Goal: Information Seeking & Learning: Learn about a topic

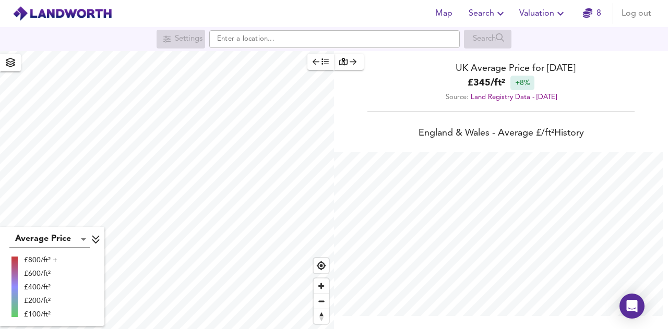
scroll to position [329, 668]
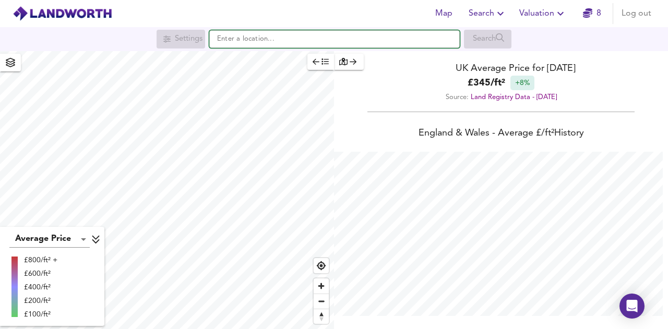
click at [297, 41] on input "text" at bounding box center [334, 39] width 250 height 18
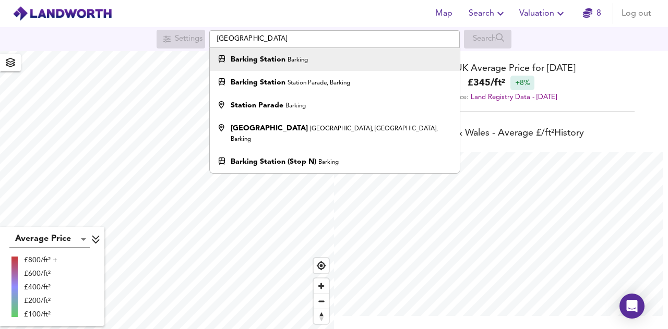
click at [316, 58] on div "Barking Station Barking" at bounding box center [331, 59] width 239 height 10
type input "Barking Station, Barking"
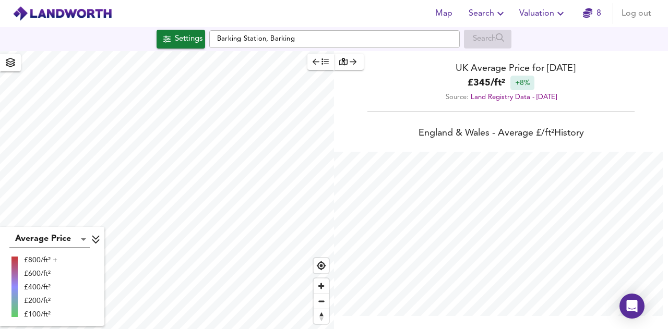
checkbox input "false"
checkbox input "true"
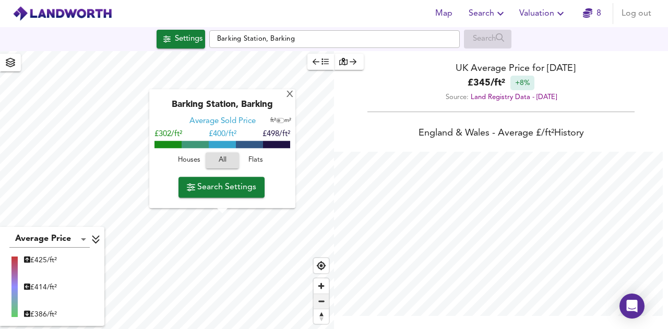
click at [322, 302] on span "Zoom out" at bounding box center [320, 301] width 15 height 15
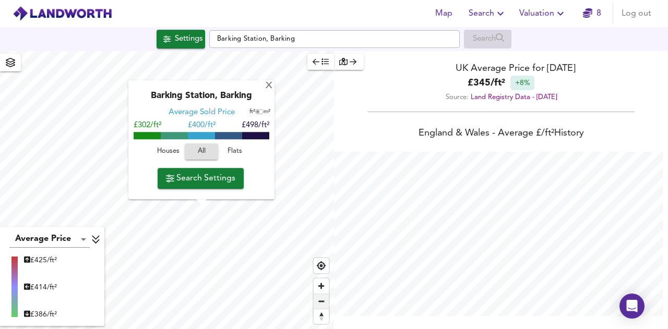
click at [322, 302] on span "Zoom out" at bounding box center [320, 301] width 15 height 15
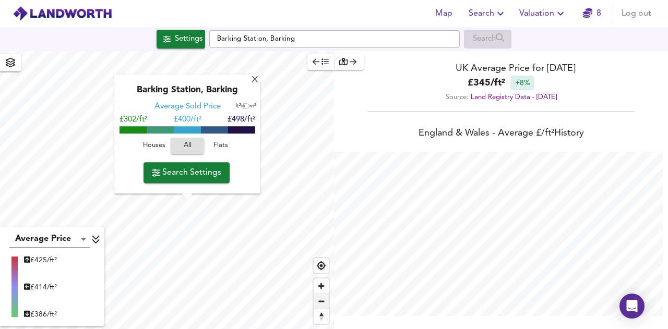
click at [322, 302] on span "Zoom out" at bounding box center [320, 301] width 15 height 15
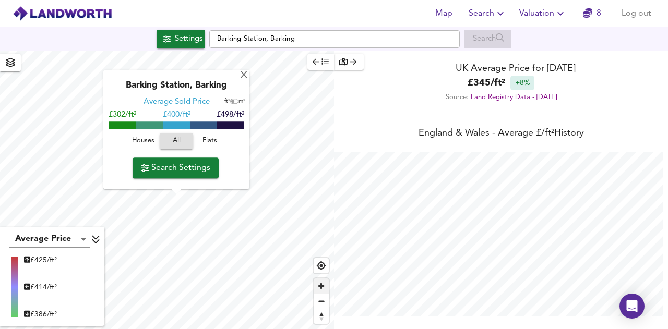
click at [321, 287] on span "Zoom in" at bounding box center [320, 286] width 15 height 15
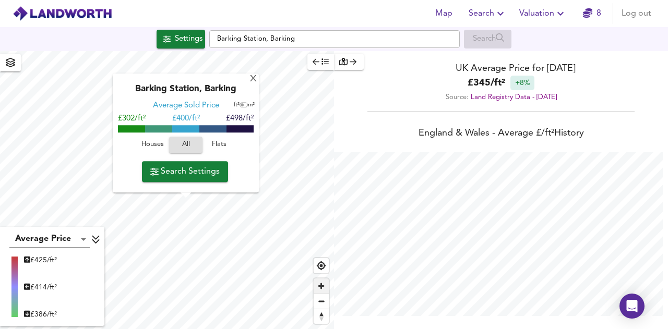
click at [321, 287] on span "Zoom in" at bounding box center [320, 286] width 15 height 15
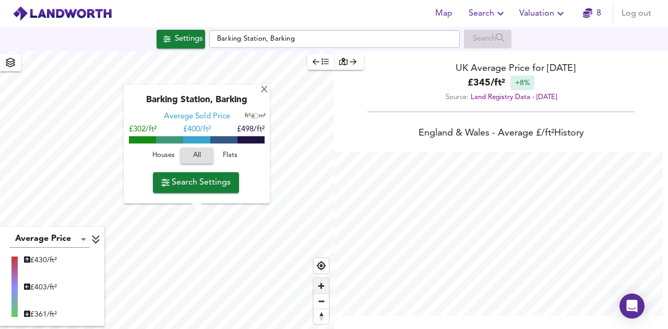
type input "1294"
click at [321, 305] on span "Zoom out" at bounding box center [320, 301] width 15 height 15
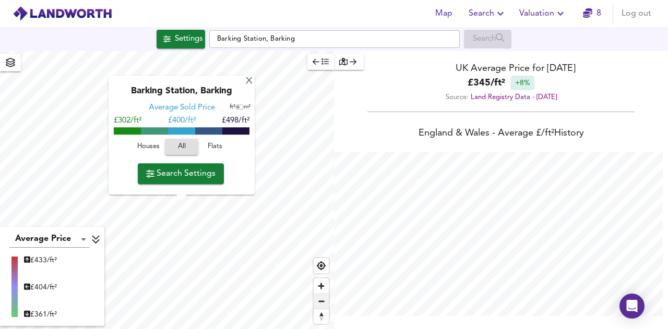
click at [321, 305] on span "Zoom out" at bounding box center [320, 301] width 15 height 15
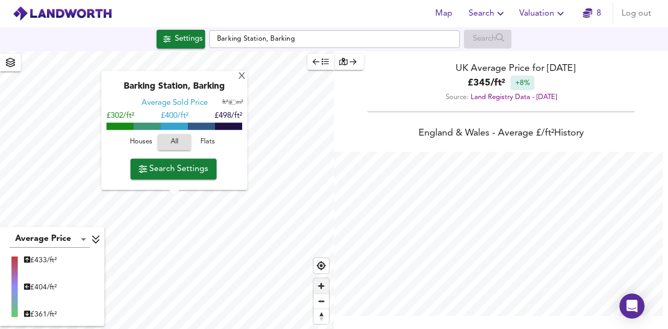
click at [320, 292] on span "Zoom in" at bounding box center [320, 286] width 15 height 15
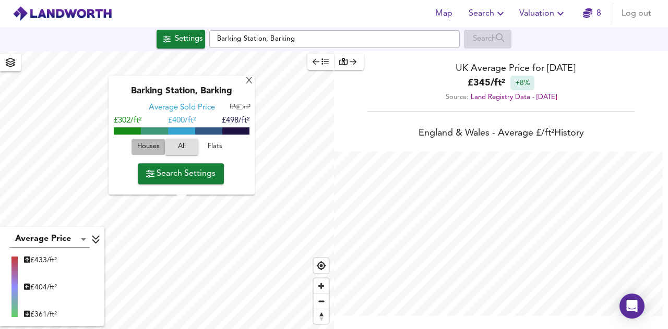
click at [150, 149] on span "Houses" at bounding box center [148, 147] width 28 height 12
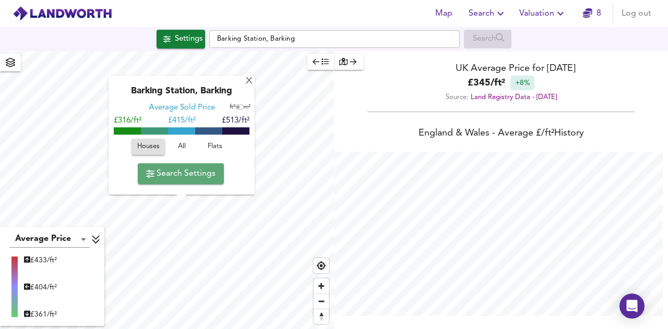
click at [198, 174] on span "Search Settings" at bounding box center [180, 173] width 69 height 15
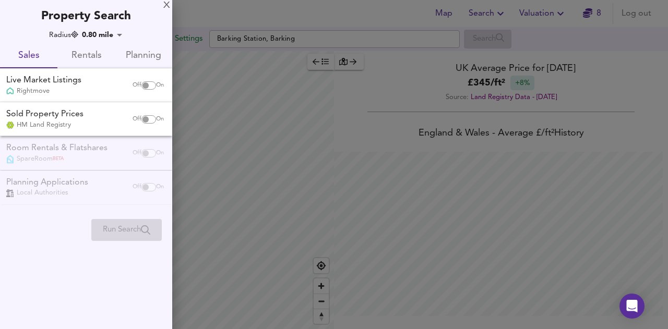
click at [81, 82] on div "Live Market Listings" at bounding box center [43, 81] width 75 height 12
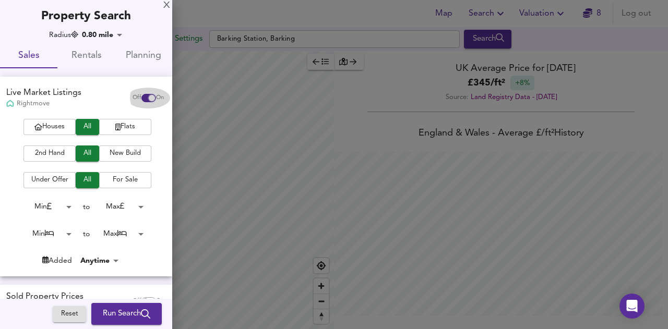
click at [139, 96] on input "checkbox" at bounding box center [151, 98] width 25 height 8
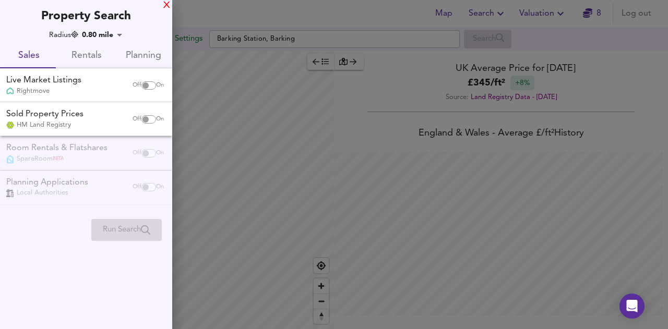
click at [168, 6] on div "X" at bounding box center [166, 5] width 7 height 7
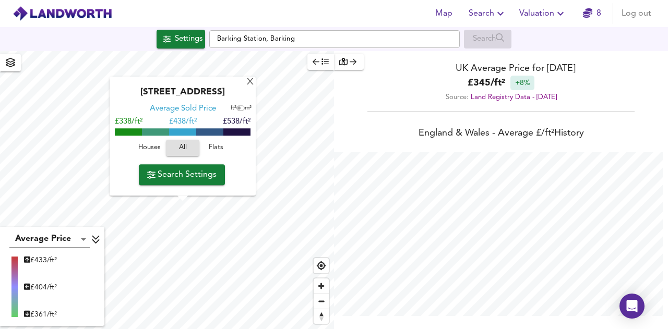
click at [8, 61] on icon "button" at bounding box center [10, 62] width 10 height 9
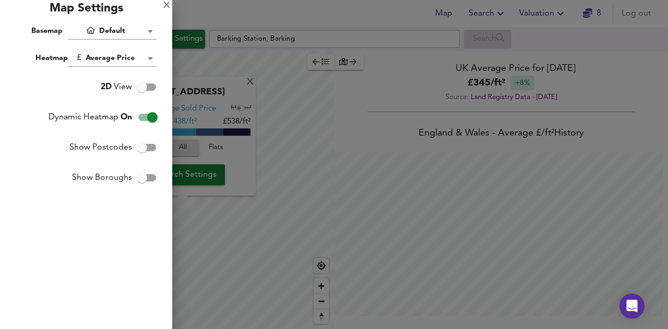
click at [655, 40] on div at bounding box center [334, 164] width 668 height 329
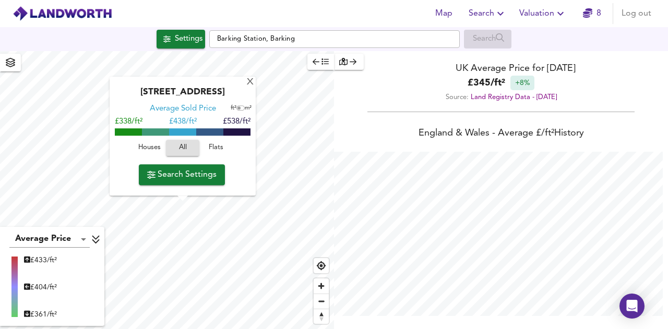
scroll to position [207, 0]
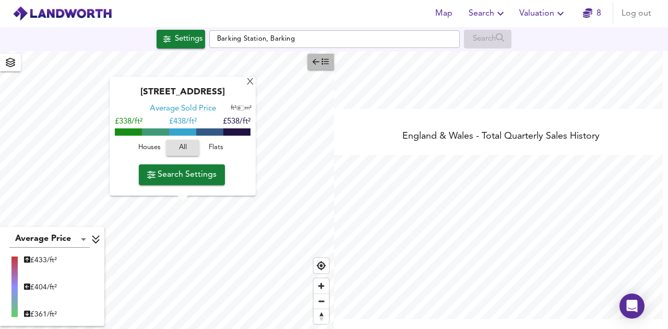
click at [325, 61] on icon "button" at bounding box center [324, 61] width 7 height 7
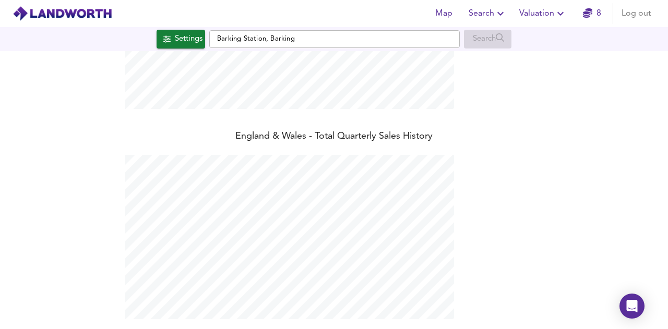
scroll to position [0, 0]
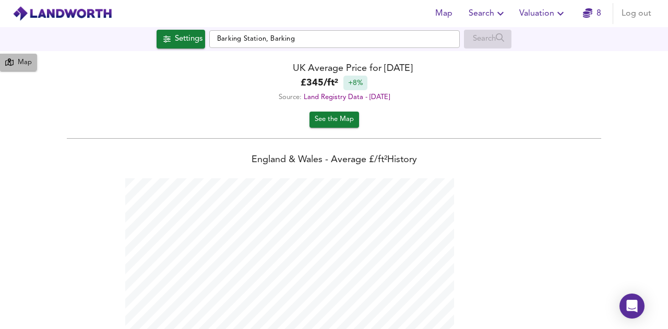
click at [13, 63] on icon "button" at bounding box center [9, 61] width 8 height 7
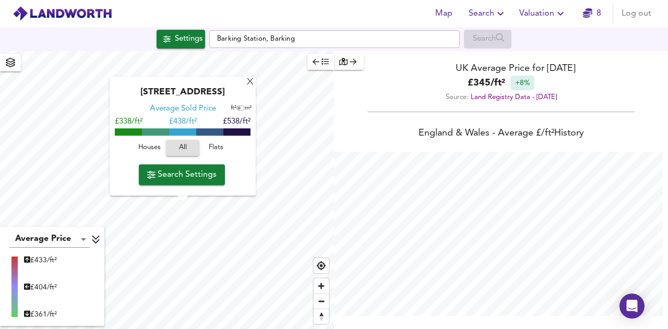
scroll to position [329, 668]
click at [164, 37] on icon "button" at bounding box center [166, 38] width 7 height 7
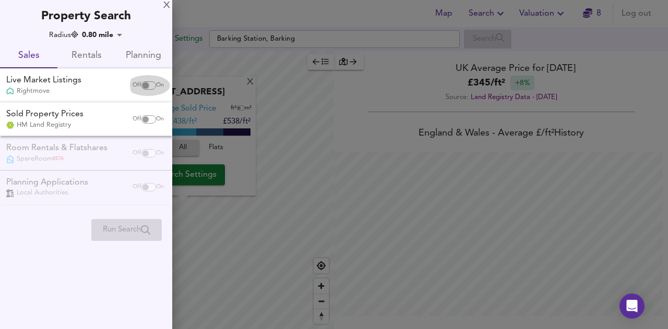
click at [148, 85] on input "checkbox" at bounding box center [145, 85] width 25 height 8
checkbox input "true"
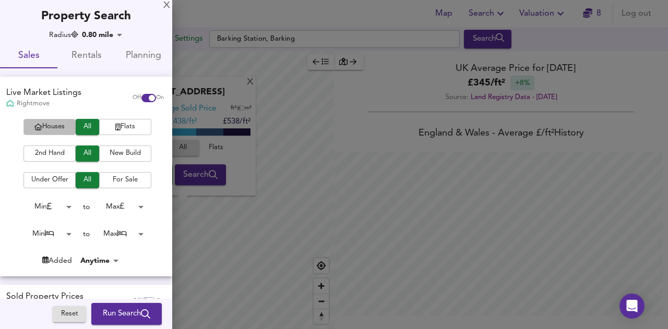
click at [48, 126] on span "Houses" at bounding box center [50, 127] width 42 height 12
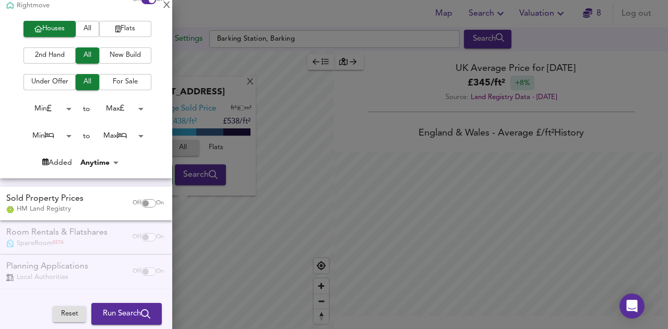
click at [131, 106] on body "Map Search Valuation 8 Log out Settings Barking Station, Barking Search [GEOGRA…" at bounding box center [334, 164] width 668 height 329
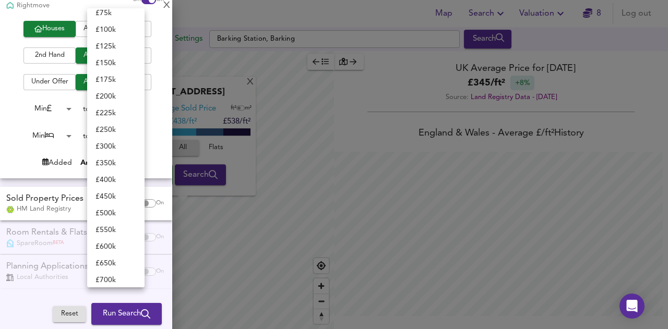
scroll to position [78, 0]
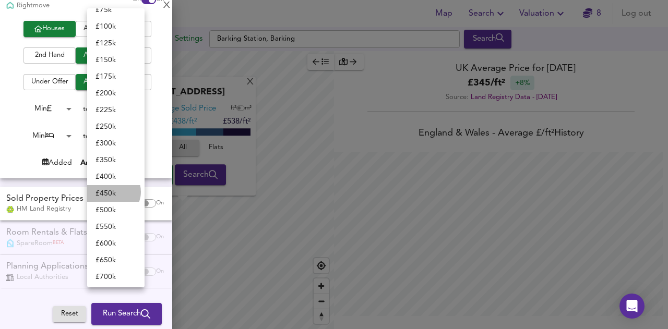
click at [113, 192] on li "£ 450k" at bounding box center [115, 193] width 57 height 17
type input "450000"
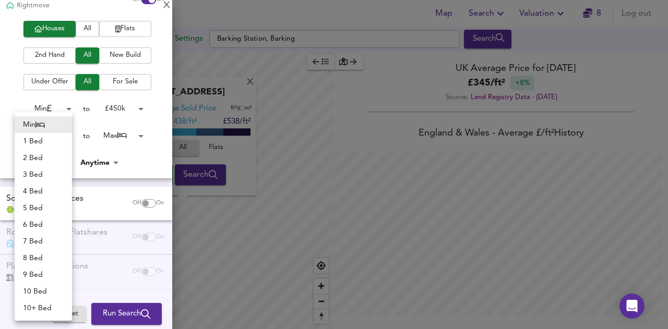
click at [69, 132] on body "Map Search Valuation 8 Log out Settings Barking Station, Barking Search [GEOGRA…" at bounding box center [334, 164] width 668 height 329
click at [43, 173] on li "3 Bed" at bounding box center [43, 174] width 57 height 17
type input "3"
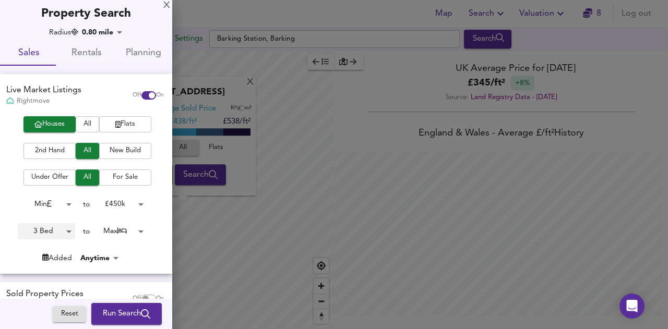
scroll to position [98, 0]
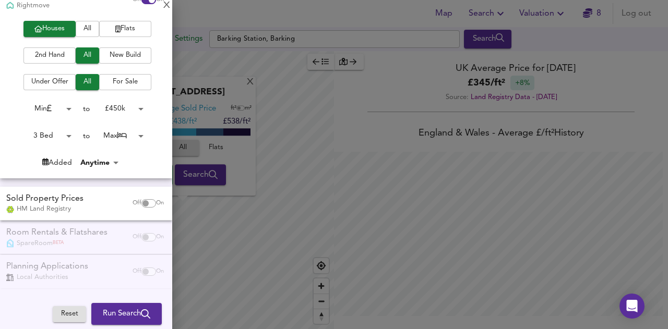
click at [122, 309] on span "Run Search" at bounding box center [126, 314] width 47 height 14
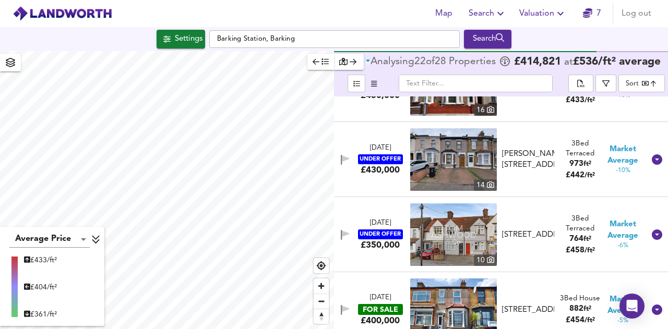
scroll to position [350, 0]
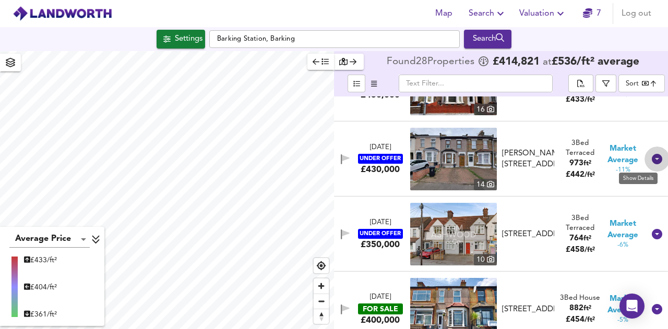
click at [651, 158] on icon at bounding box center [656, 159] width 10 height 10
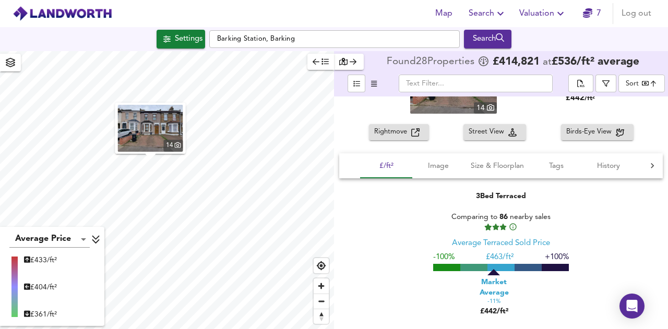
scroll to position [439, 0]
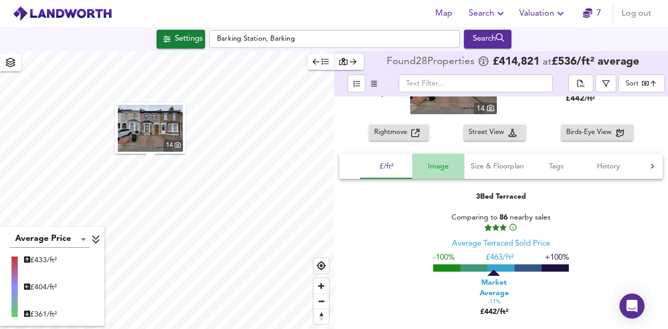
click at [439, 166] on span "Image" at bounding box center [438, 166] width 40 height 13
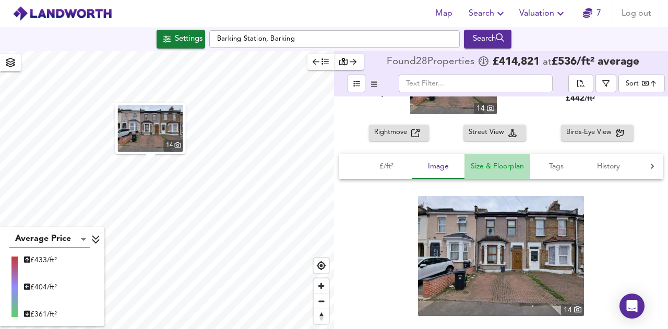
click at [487, 166] on span "Size & Floorplan" at bounding box center [496, 166] width 53 height 13
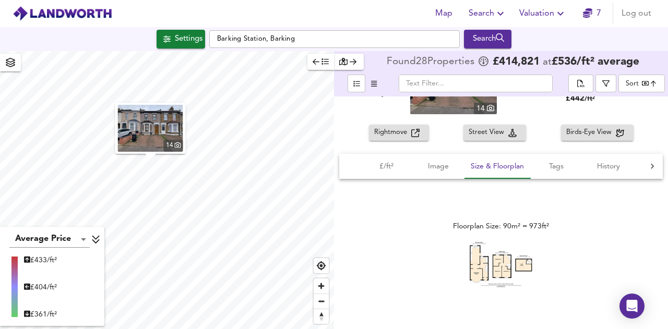
click at [484, 271] on img at bounding box center [500, 265] width 63 height 46
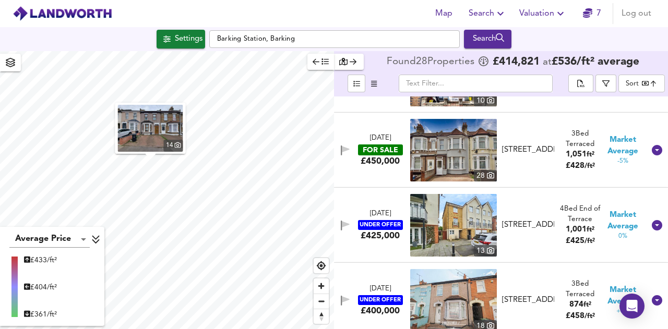
scroll to position [821, 0]
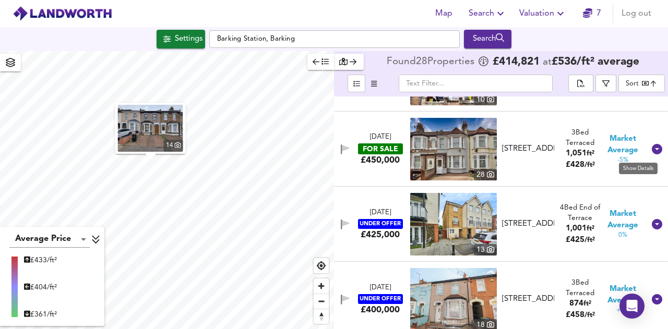
click at [651, 148] on icon at bounding box center [656, 149] width 10 height 10
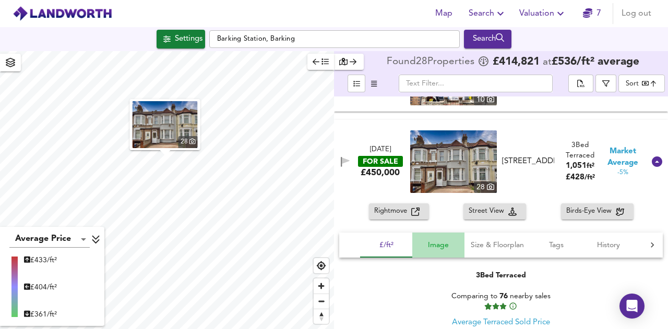
click at [444, 248] on span "Image" at bounding box center [438, 245] width 40 height 13
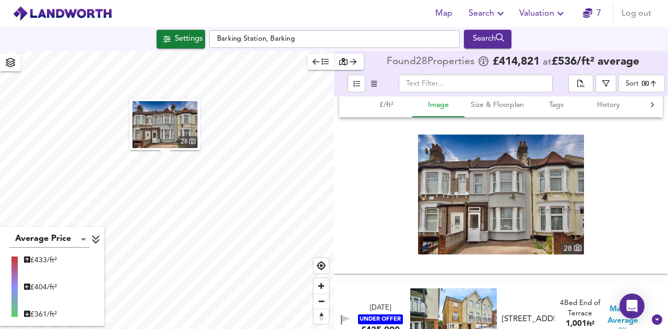
scroll to position [962, 0]
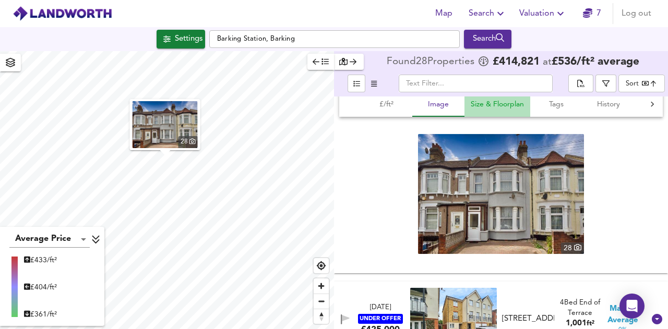
click at [503, 97] on button "Size & Floorplan" at bounding box center [497, 104] width 66 height 25
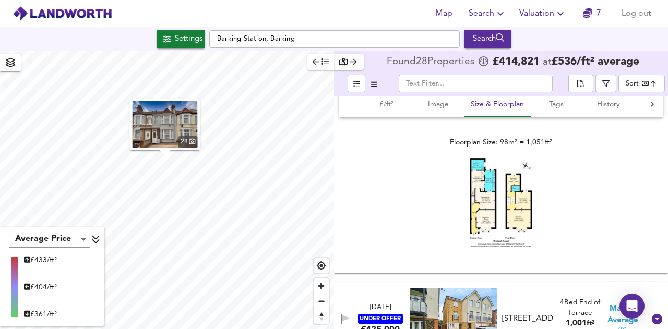
click at [497, 192] on img at bounding box center [500, 203] width 63 height 90
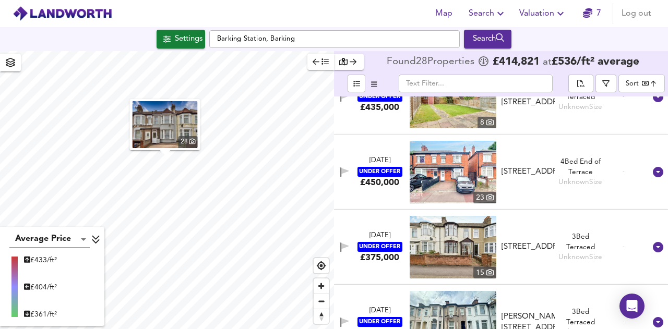
scroll to position [2086, 0]
click at [652, 170] on icon at bounding box center [657, 171] width 10 height 10
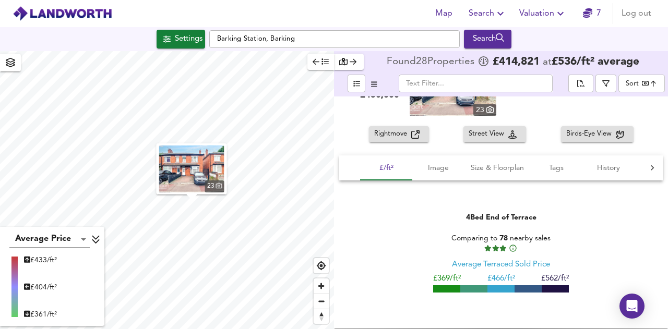
scroll to position [2186, 0]
click at [490, 175] on button "Size & Floorplan" at bounding box center [497, 167] width 66 height 25
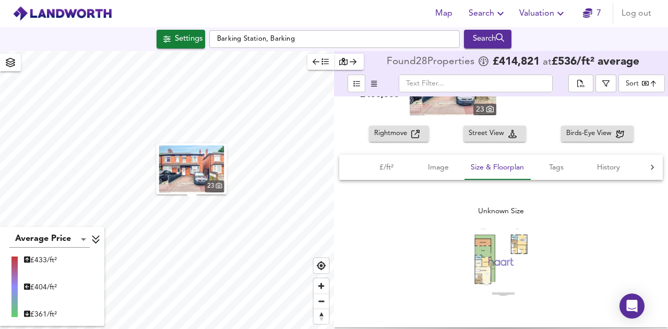
click at [485, 249] on img at bounding box center [500, 261] width 63 height 69
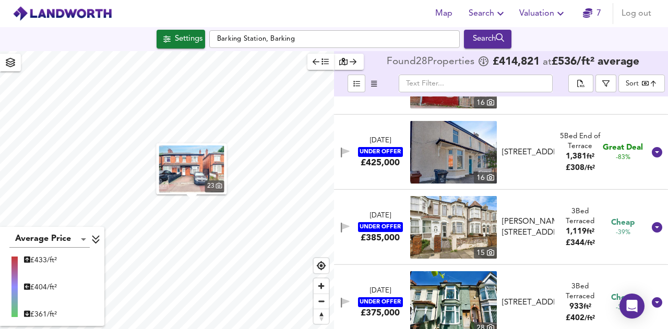
scroll to position [0, 0]
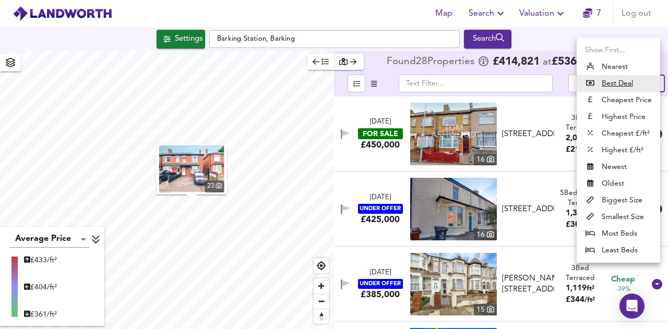
click at [634, 83] on body "Map Search Valuation 7 Log out Settings Barking Station, Barking Search 23 Aver…" at bounding box center [334, 164] width 668 height 329
click at [629, 201] on li "Biggest Size" at bounding box center [617, 200] width 83 height 17
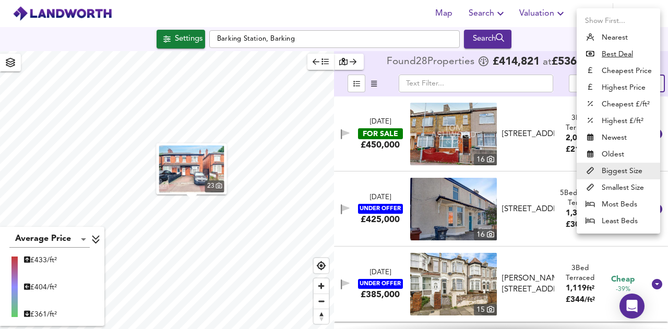
click at [637, 85] on body "Map Search Valuation 7 Log out Settings Barking Station, Barking Search 23 Aver…" at bounding box center [334, 164] width 668 height 329
click at [610, 188] on li "Smallest Size" at bounding box center [617, 187] width 83 height 17
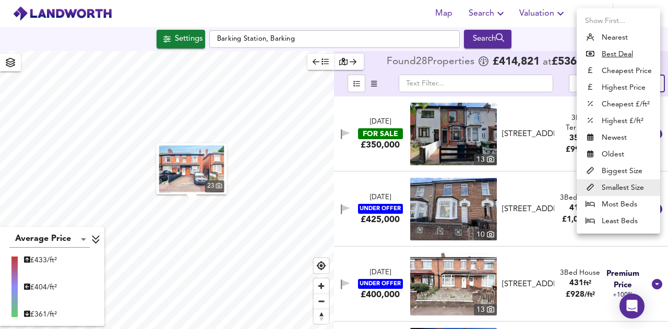
click at [639, 83] on body "Map Search Valuation 7 Log out Settings Barking Station, Barking Search 23 Aver…" at bounding box center [334, 164] width 668 height 329
click at [620, 53] on u "Best Deal" at bounding box center [616, 54] width 31 height 10
type input "bestdeal"
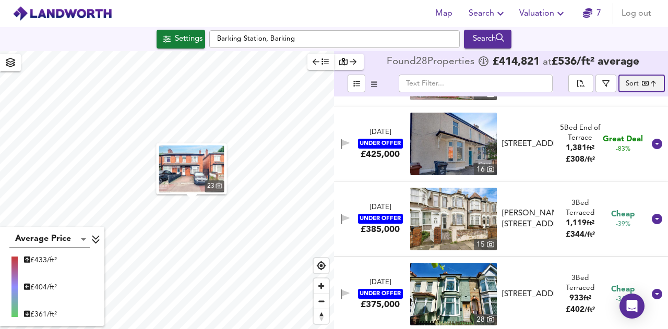
scroll to position [65, 0]
click at [651, 138] on icon at bounding box center [656, 144] width 13 height 13
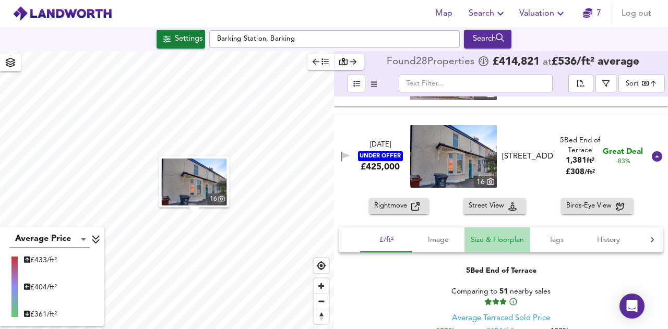
click at [485, 232] on button "Size & Floorplan" at bounding box center [497, 239] width 66 height 25
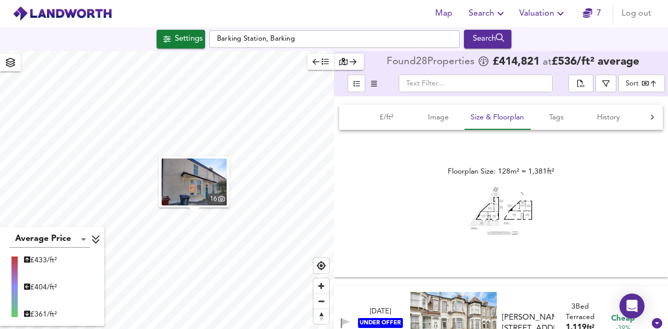
scroll to position [166, 0]
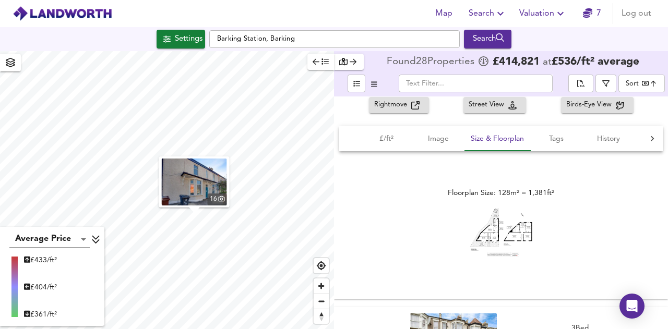
click at [507, 228] on img at bounding box center [500, 233] width 63 height 49
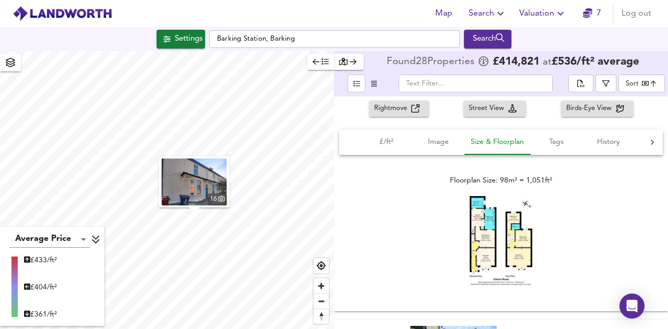
scroll to position [1152, 0]
click at [510, 245] on img at bounding box center [500, 241] width 63 height 90
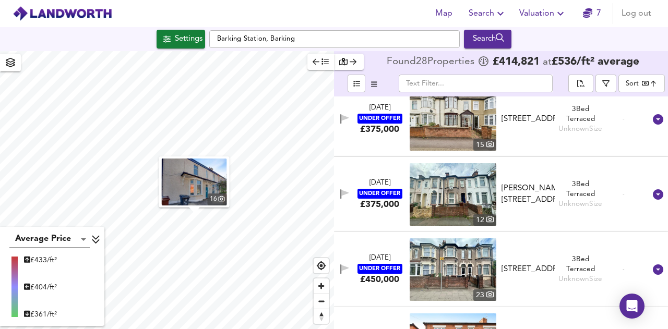
scroll to position [2795, 0]
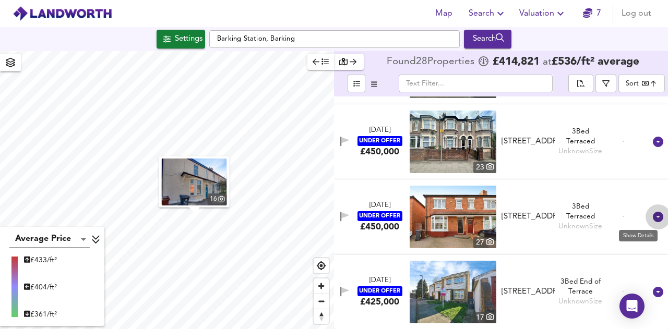
click at [652, 217] on icon at bounding box center [657, 217] width 10 height 10
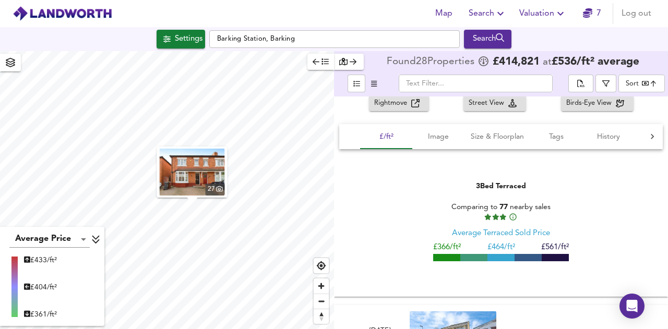
scroll to position [2972, 0]
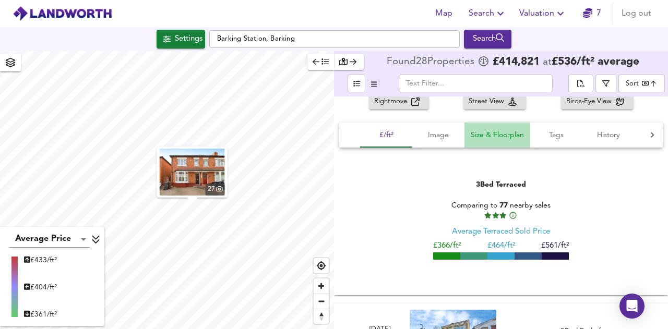
click at [482, 140] on span "Size & Floorplan" at bounding box center [496, 135] width 53 height 13
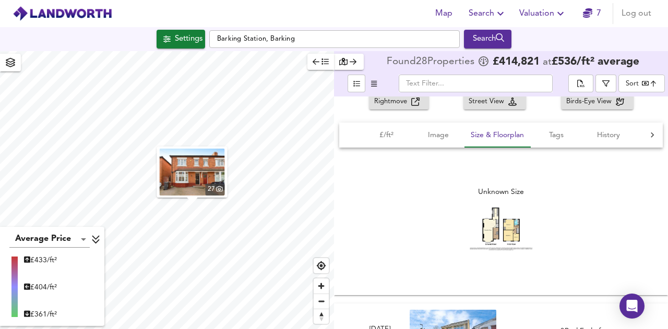
click at [497, 239] on img at bounding box center [500, 229] width 63 height 43
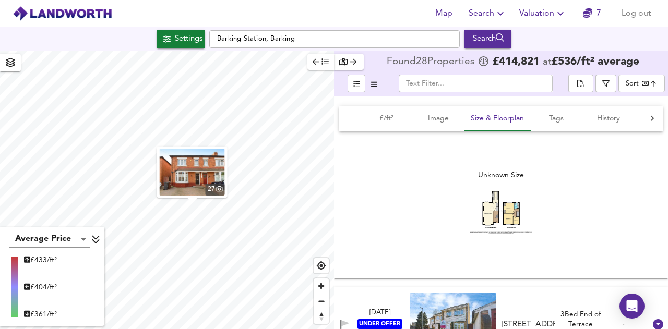
scroll to position [3022, 0]
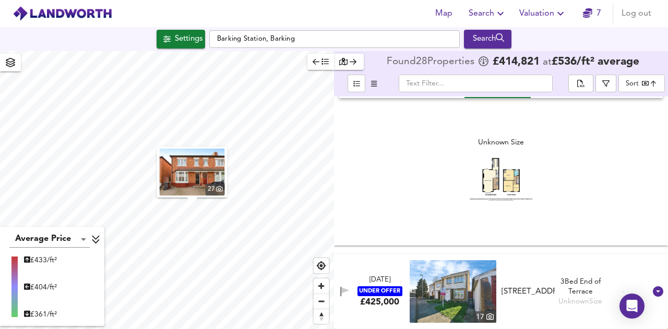
click at [569, 306] on div "Unknown Size" at bounding box center [580, 302] width 44 height 10
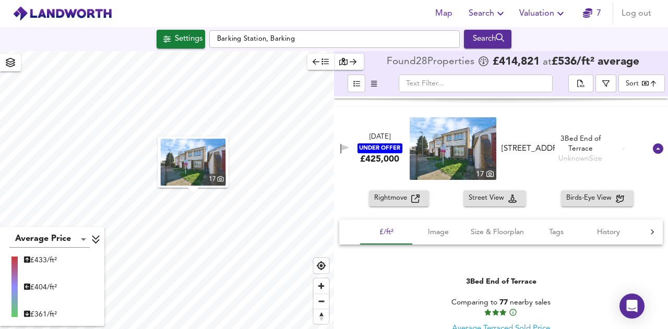
scroll to position [3159, 0]
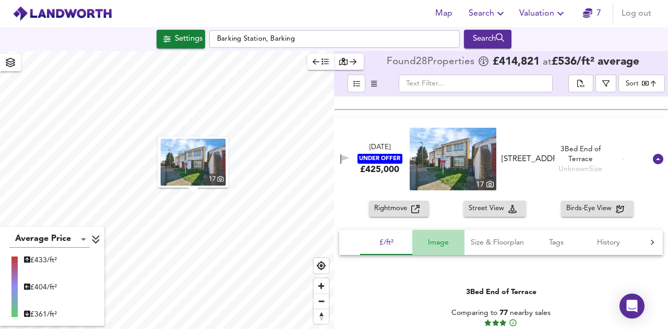
click at [440, 239] on span "Image" at bounding box center [438, 242] width 40 height 13
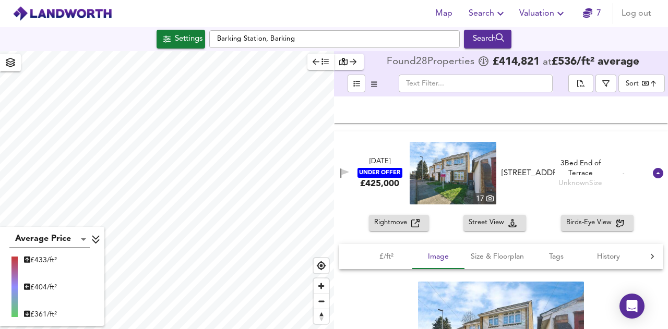
scroll to position [3232, 0]
